Goal: Task Accomplishment & Management: Complete application form

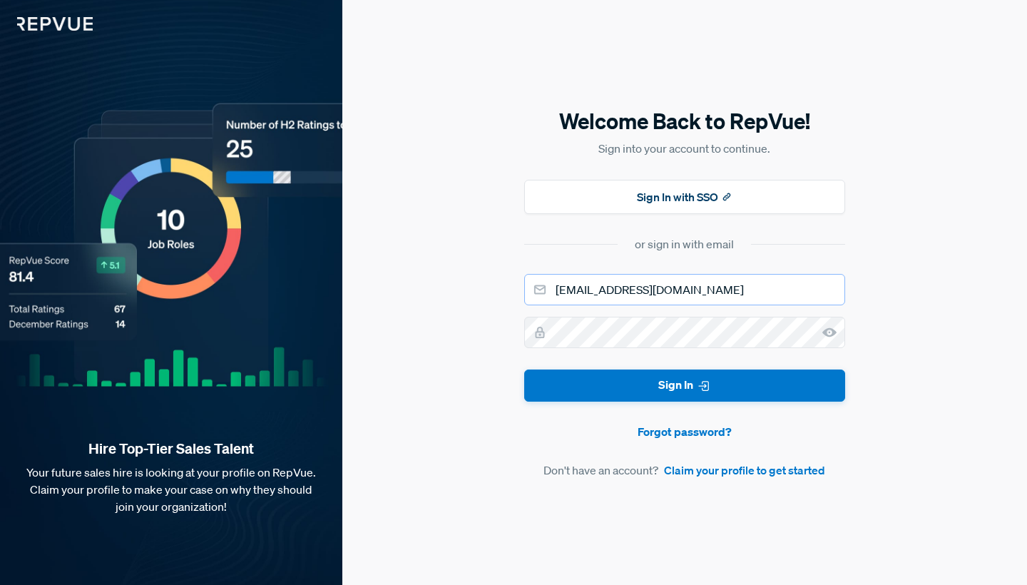
type input "[EMAIL_ADDRESS][DOMAIN_NAME]"
click at [826, 335] on use at bounding box center [829, 332] width 14 height 9
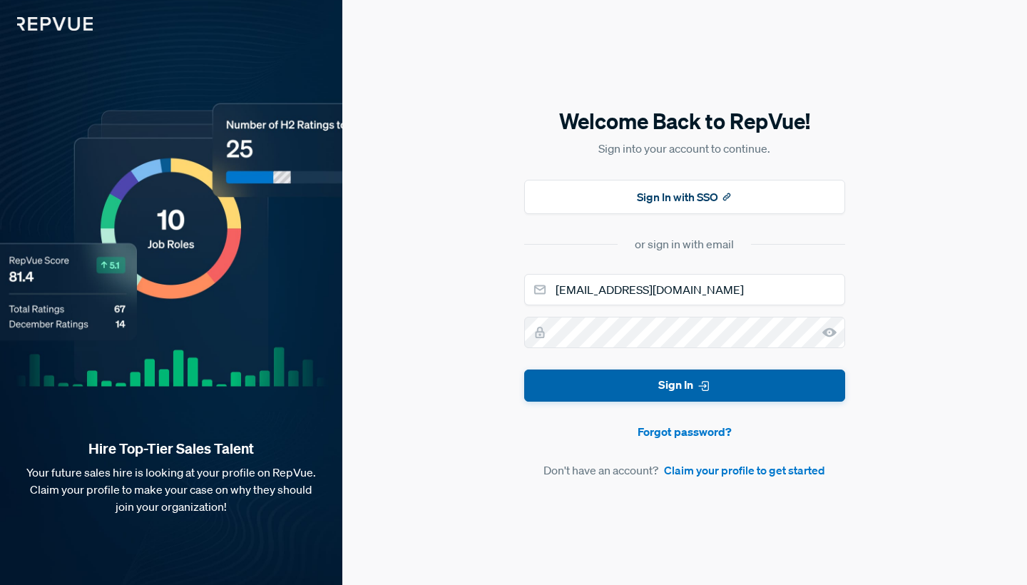
click at [676, 386] on button "Sign In" at bounding box center [684, 385] width 321 height 32
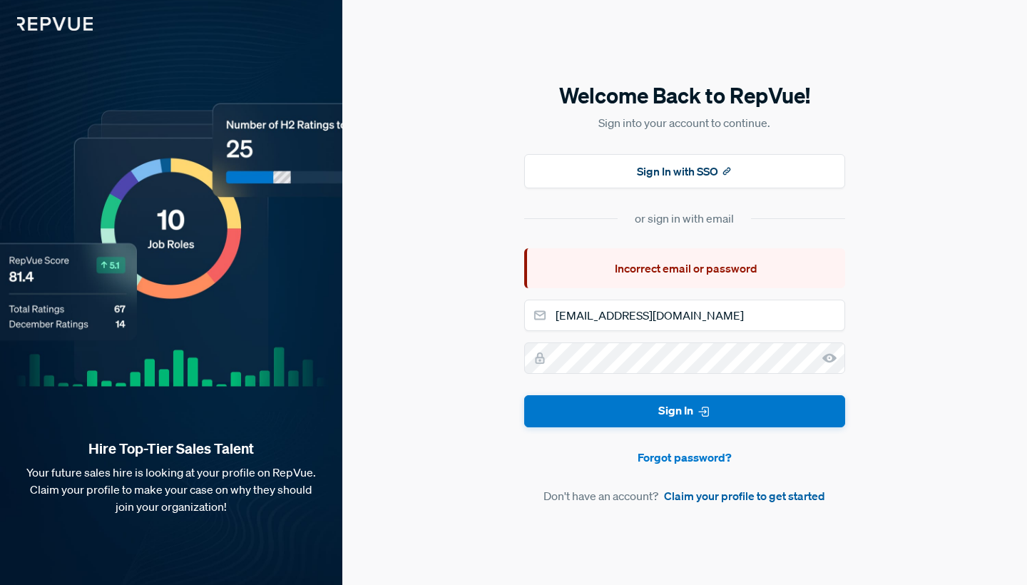
click at [710, 493] on link "Claim your profile to get started" at bounding box center [744, 495] width 161 height 17
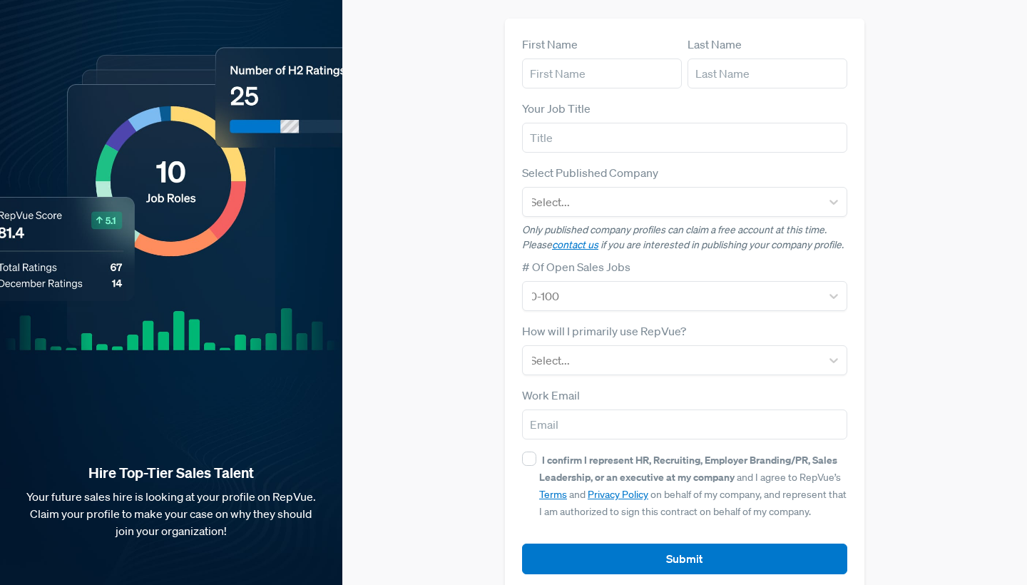
scroll to position [108, 0]
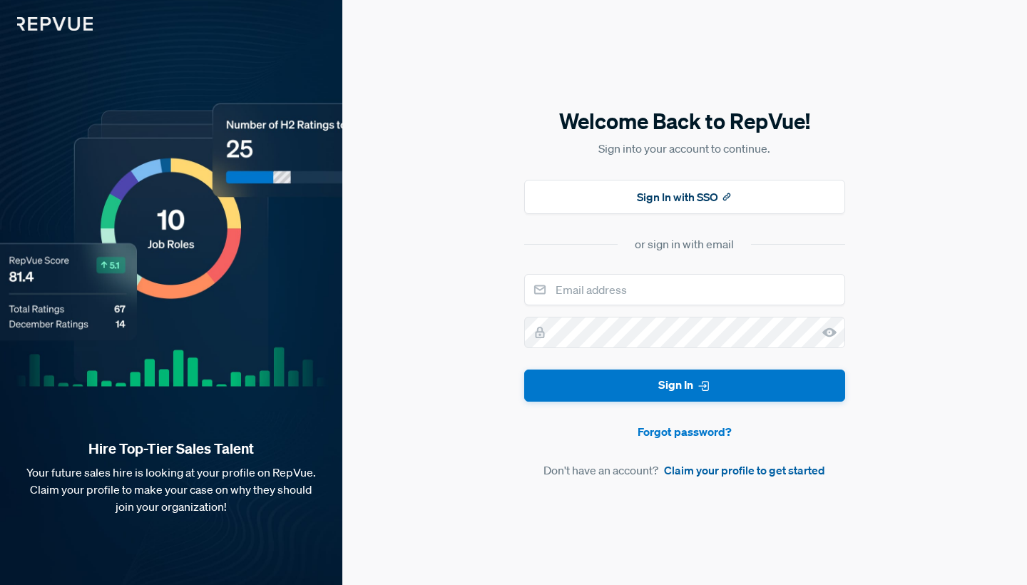
click at [733, 470] on link "Claim your profile to get started" at bounding box center [744, 470] width 161 height 17
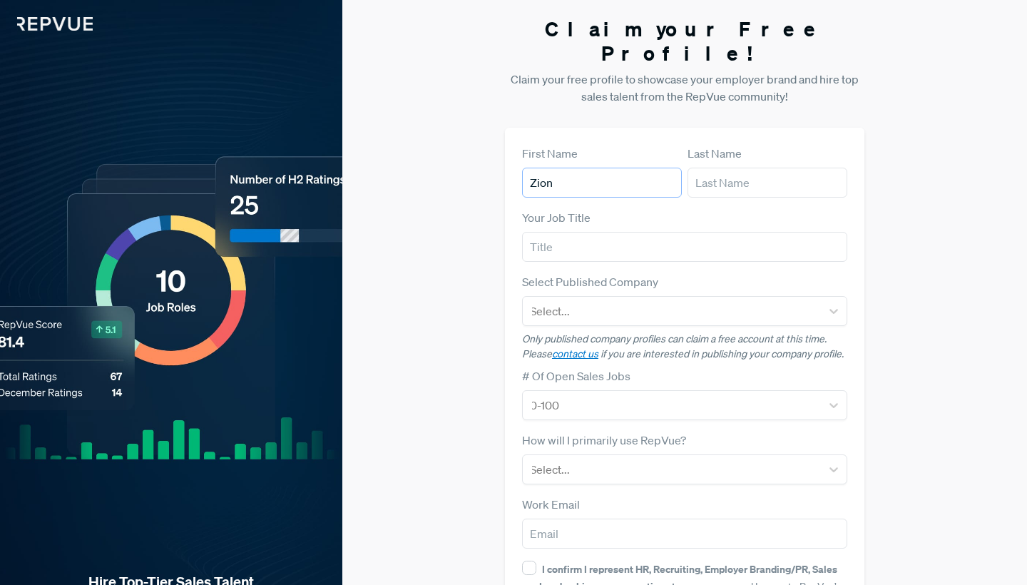
type input "Zion"
type input "Clark"
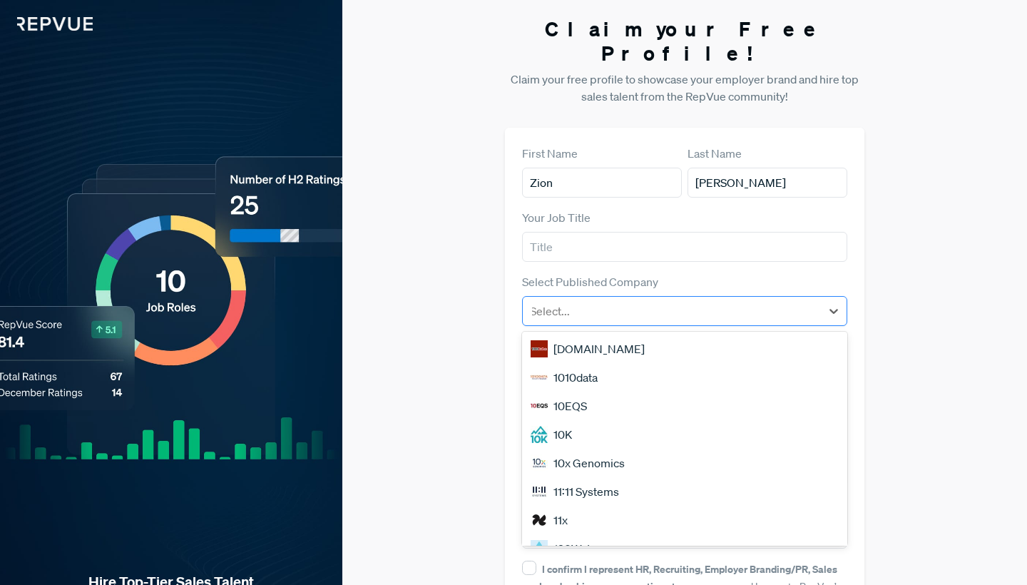
click at [634, 298] on div "Select..." at bounding box center [672, 311] width 298 height 26
click at [620, 301] on div at bounding box center [672, 311] width 284 height 20
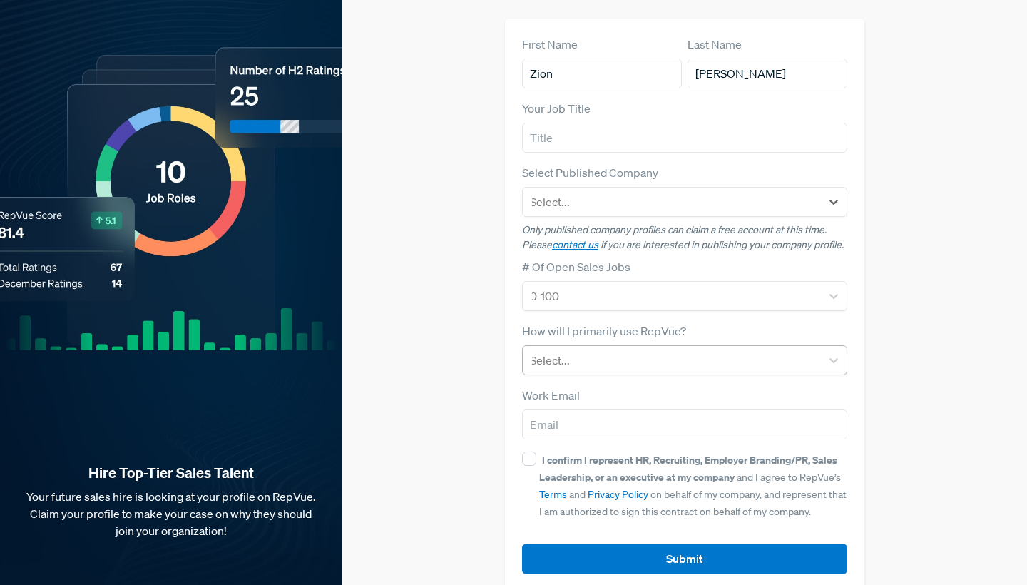
scroll to position [108, 0]
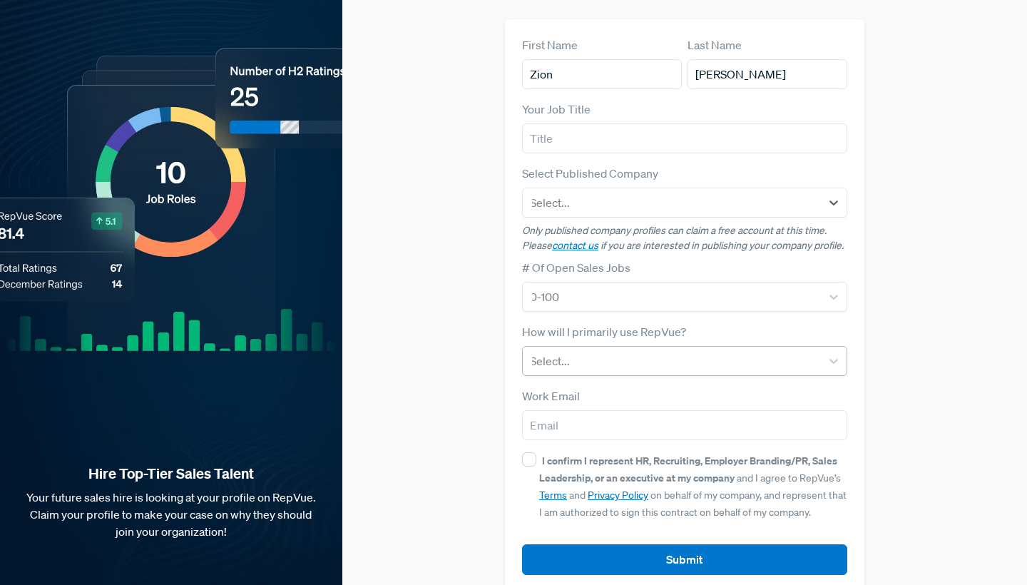
click at [593, 351] on div at bounding box center [672, 361] width 284 height 20
click at [478, 402] on div "Claim your Free Profile! Claim your free profile to showcase your employer bran…" at bounding box center [684, 251] width 685 height 718
